Goal: Task Accomplishment & Management: Complete application form

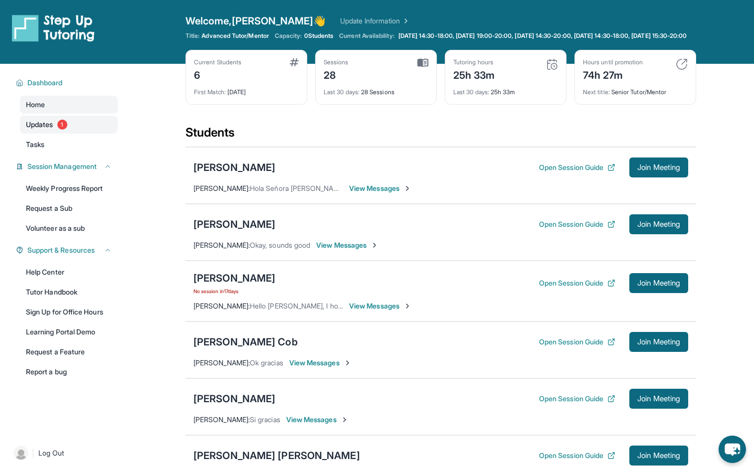
click at [55, 134] on link "Updates 1" at bounding box center [69, 125] width 98 height 18
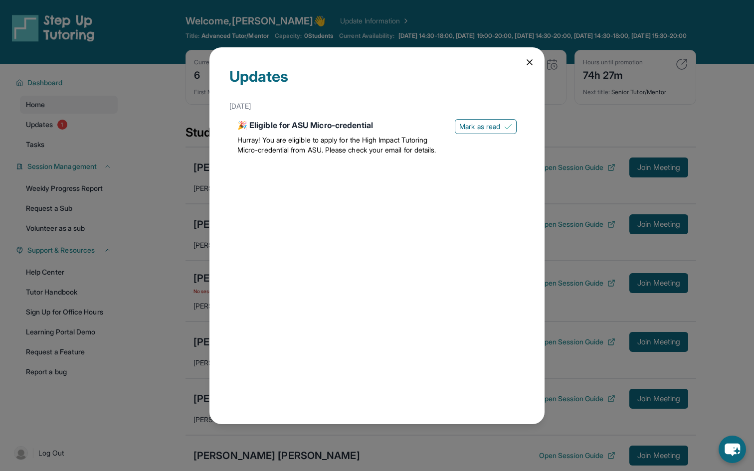
click at [347, 150] on span "Hurray! You are eligible to apply for the High Impact Tutoring Micro-credential…" at bounding box center [336, 145] width 198 height 18
click at [416, 142] on span "Hurray! You are eligible to apply for the High Impact Tutoring Micro-credential…" at bounding box center [336, 145] width 198 height 18
click at [479, 123] on span "Mark as read" at bounding box center [479, 127] width 41 height 10
click at [526, 63] on icon at bounding box center [530, 62] width 10 height 10
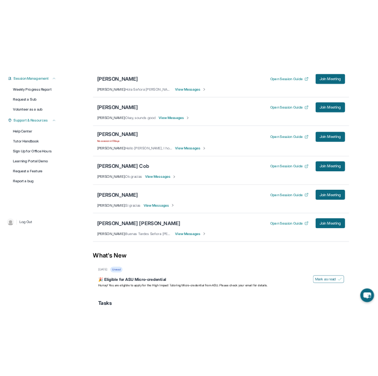
scroll to position [220, 0]
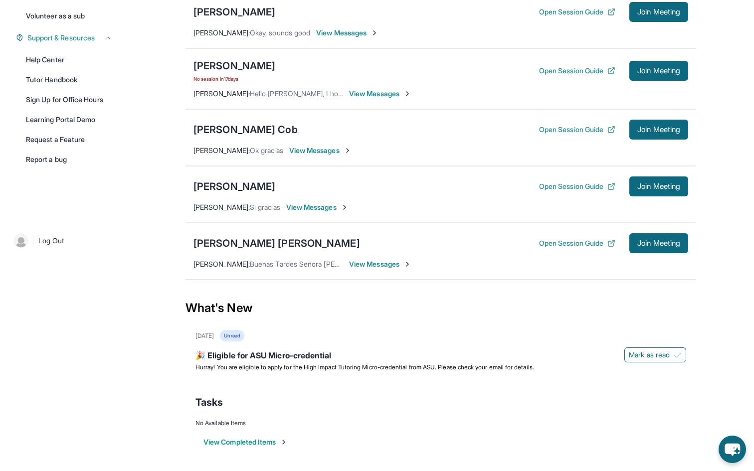
click at [250, 441] on button "View Completed Items" at bounding box center [245, 442] width 84 height 10
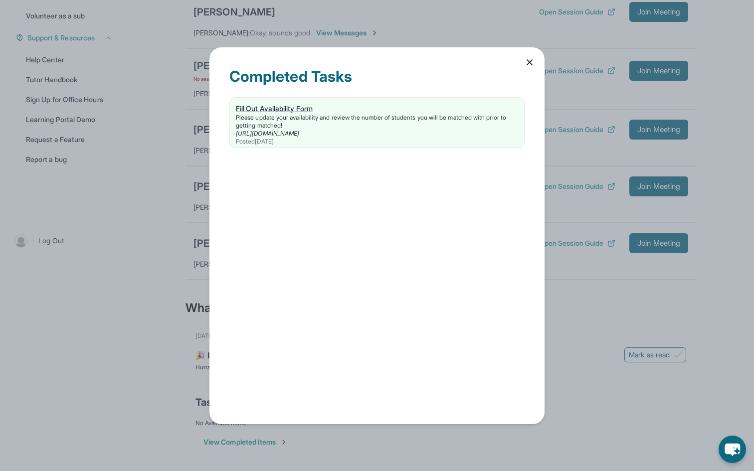
click at [295, 109] on div "Fill Out Availability Form" at bounding box center [377, 109] width 282 height 10
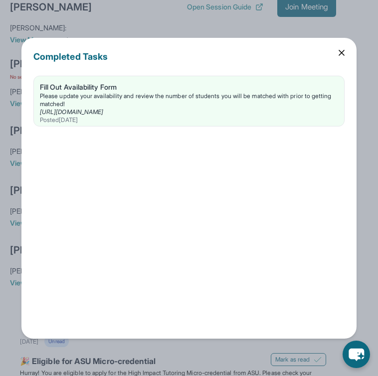
click at [340, 55] on icon at bounding box center [342, 53] width 10 height 10
